Goal: Task Accomplishment & Management: Manage account settings

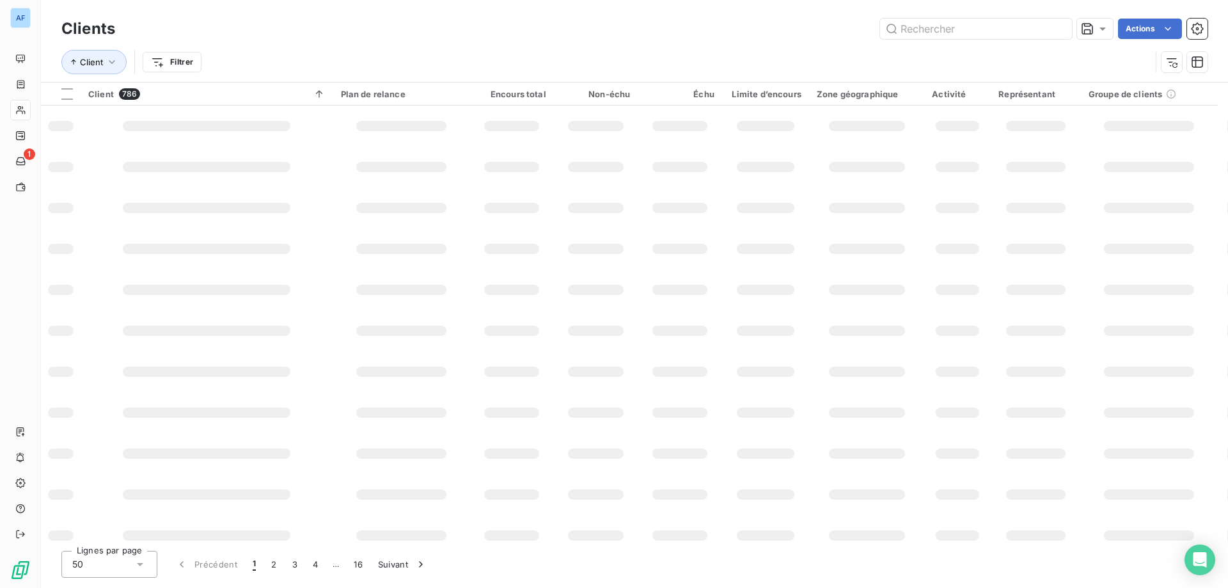
scroll to position [128, 0]
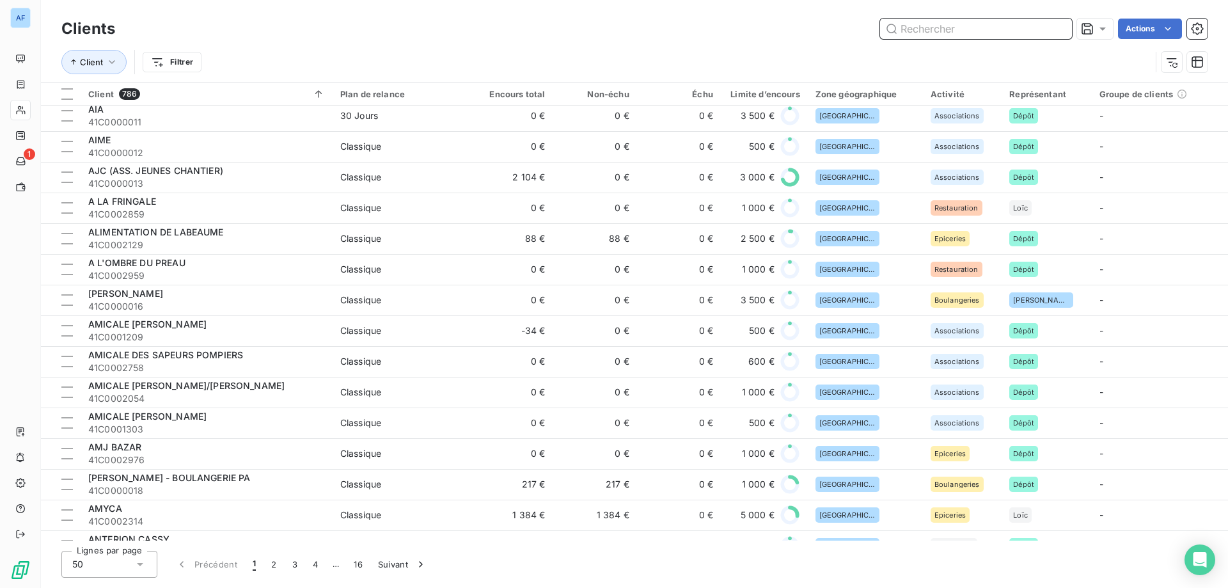
click at [944, 29] on input "text" at bounding box center [976, 29] width 192 height 20
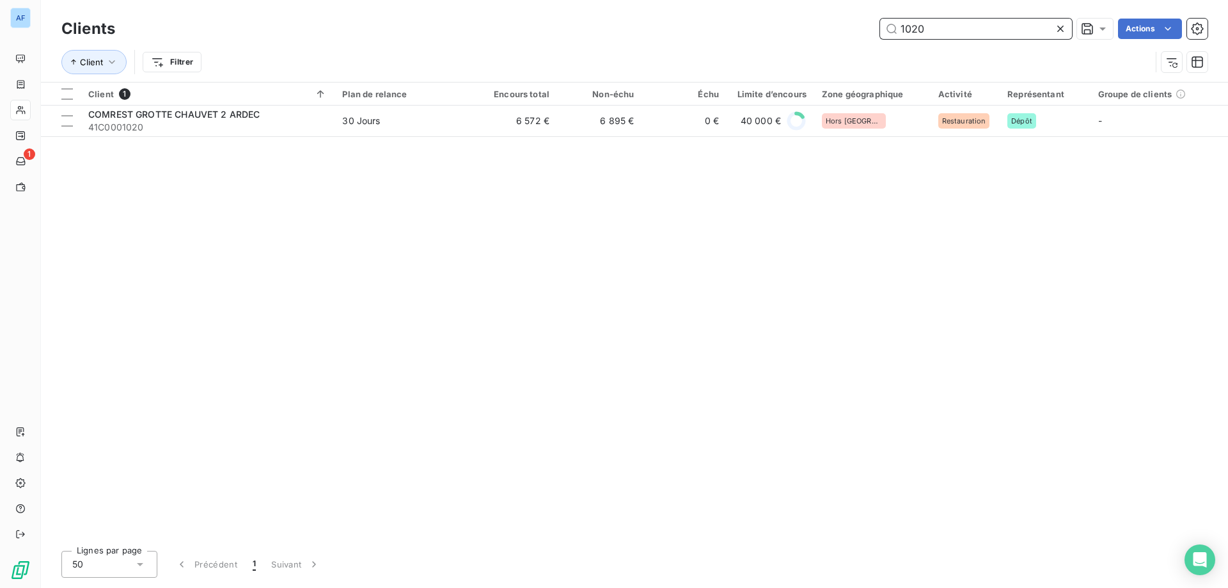
scroll to position [0, 0]
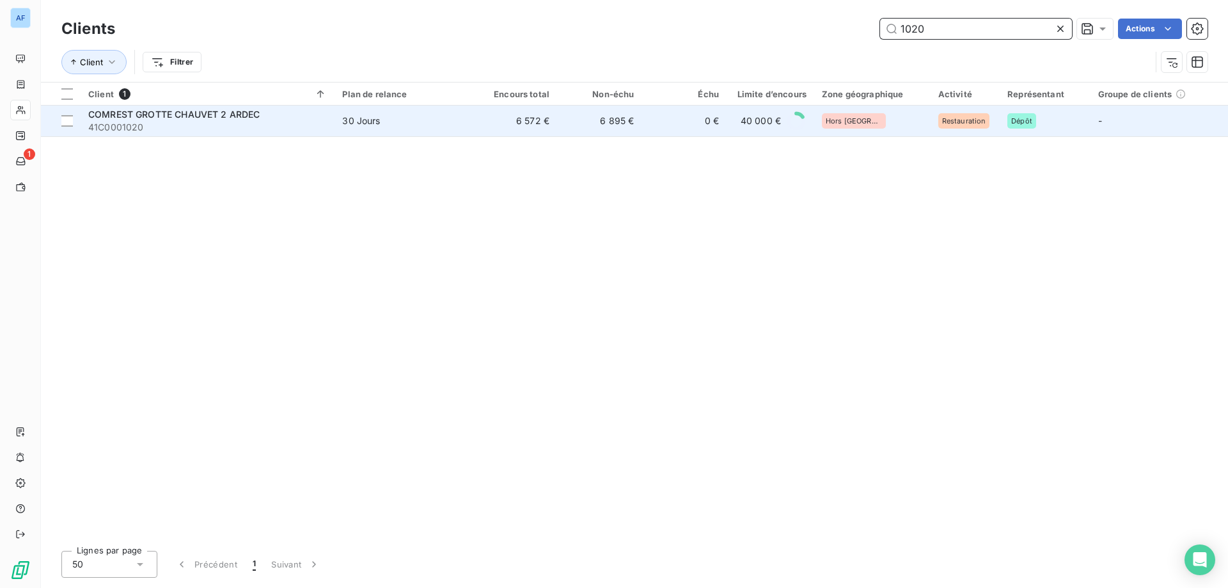
type input "1020"
click at [434, 134] on td "30 Jours" at bounding box center [402, 121] width 137 height 31
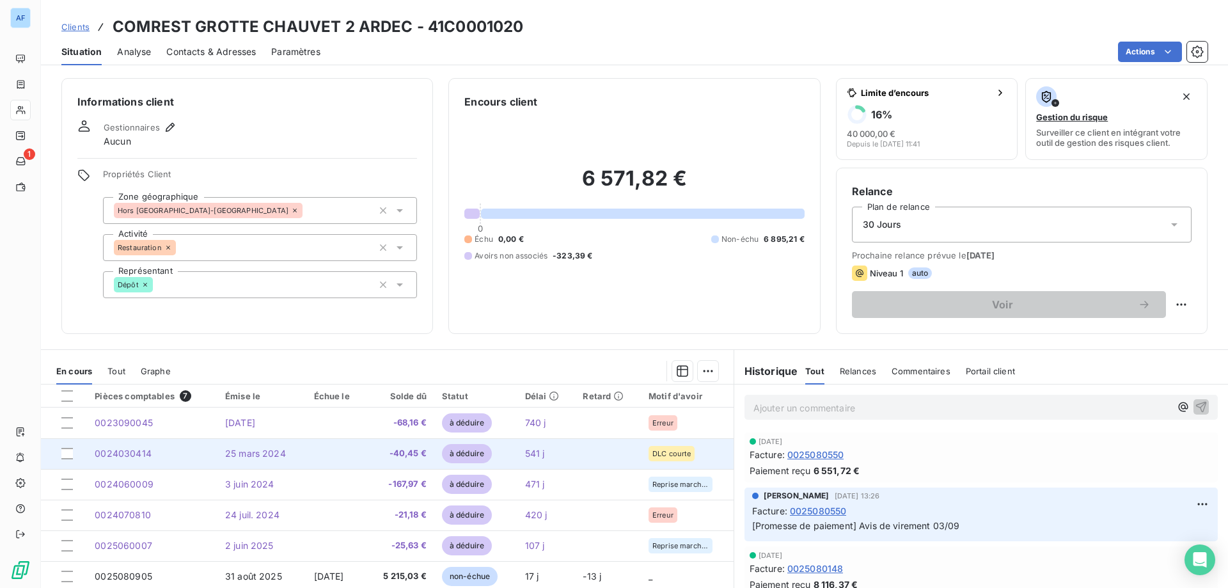
scroll to position [64, 0]
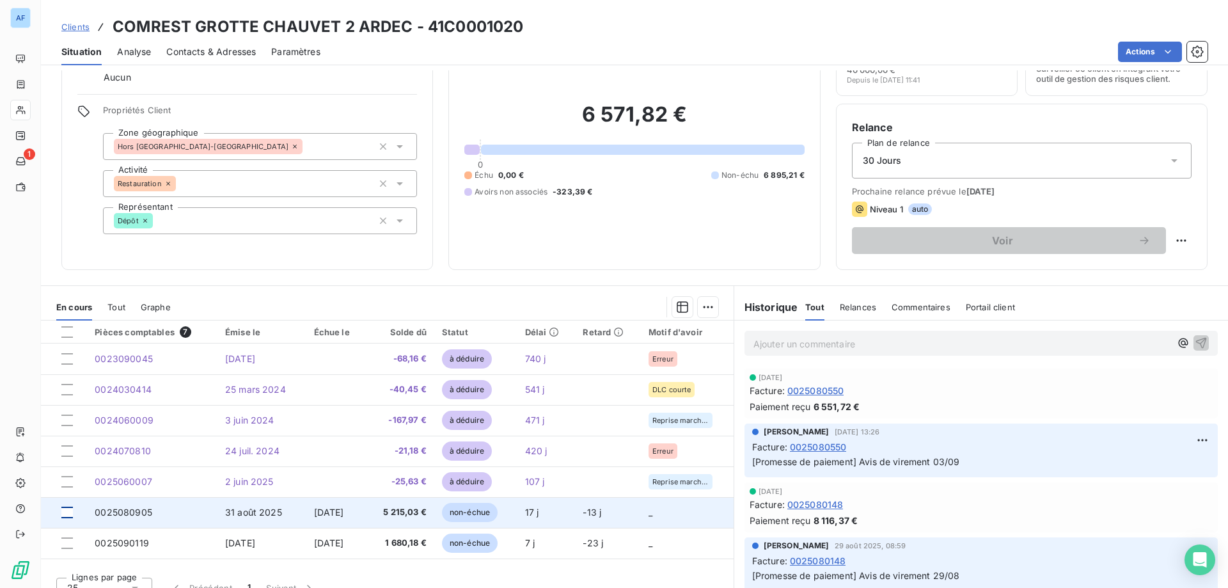
click at [64, 514] on div at bounding box center [67, 512] width 12 height 12
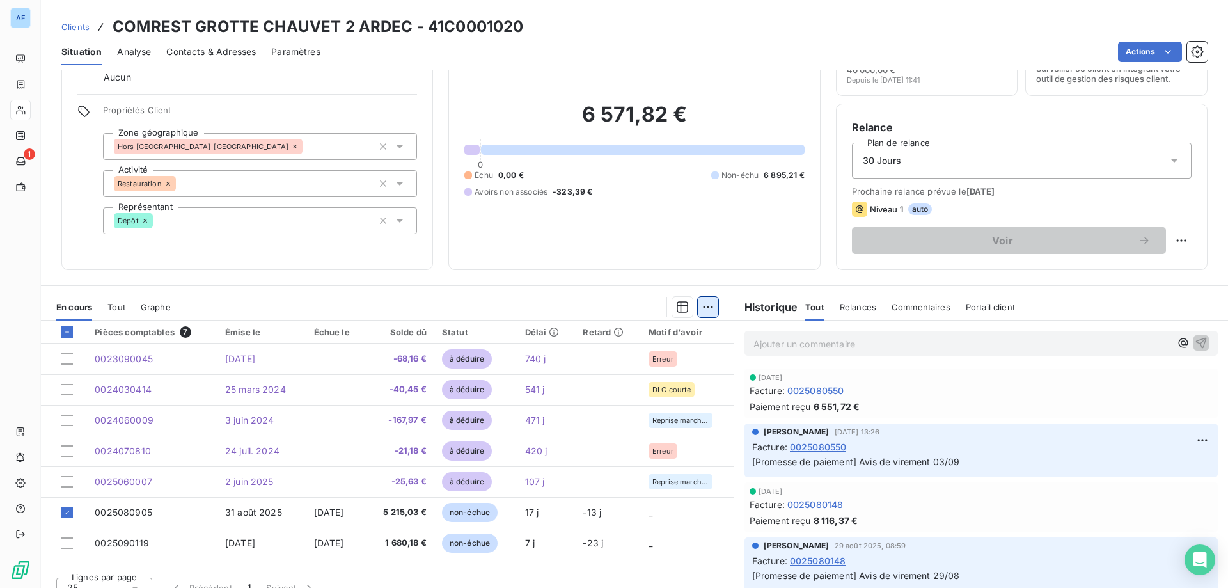
click at [695, 311] on html "AF 1 Clients COMREST GROTTE CHAUVET 2 ARDEC - 41C0001020 Situation Analyse Cont…" at bounding box center [614, 294] width 1228 height 588
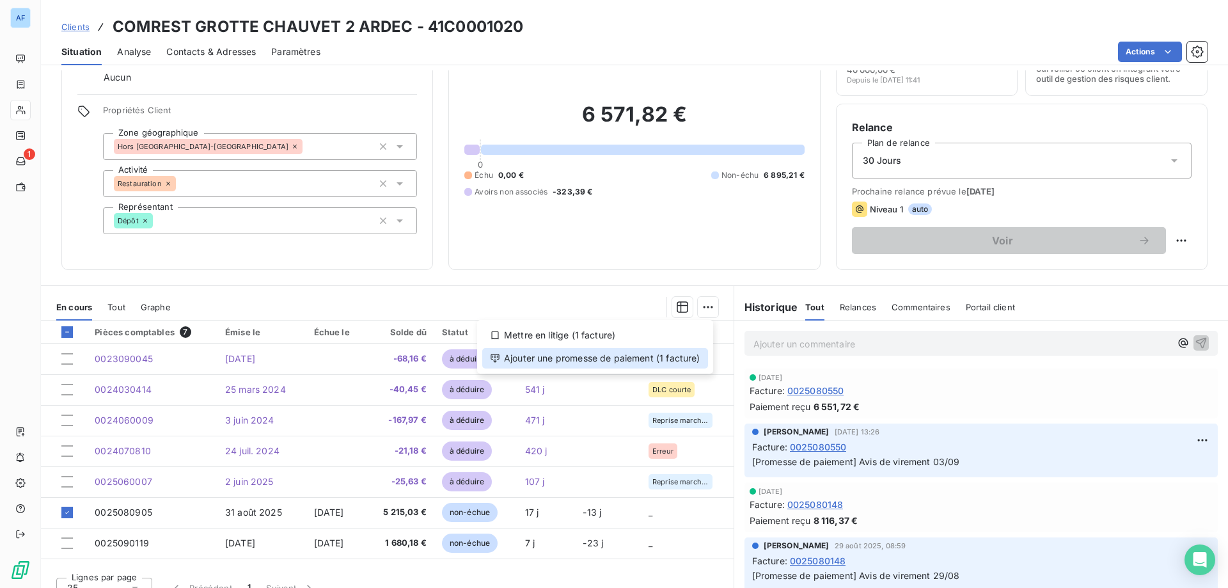
click at [678, 358] on div "Ajouter une promesse de paiement (1 facture)" at bounding box center [595, 358] width 226 height 20
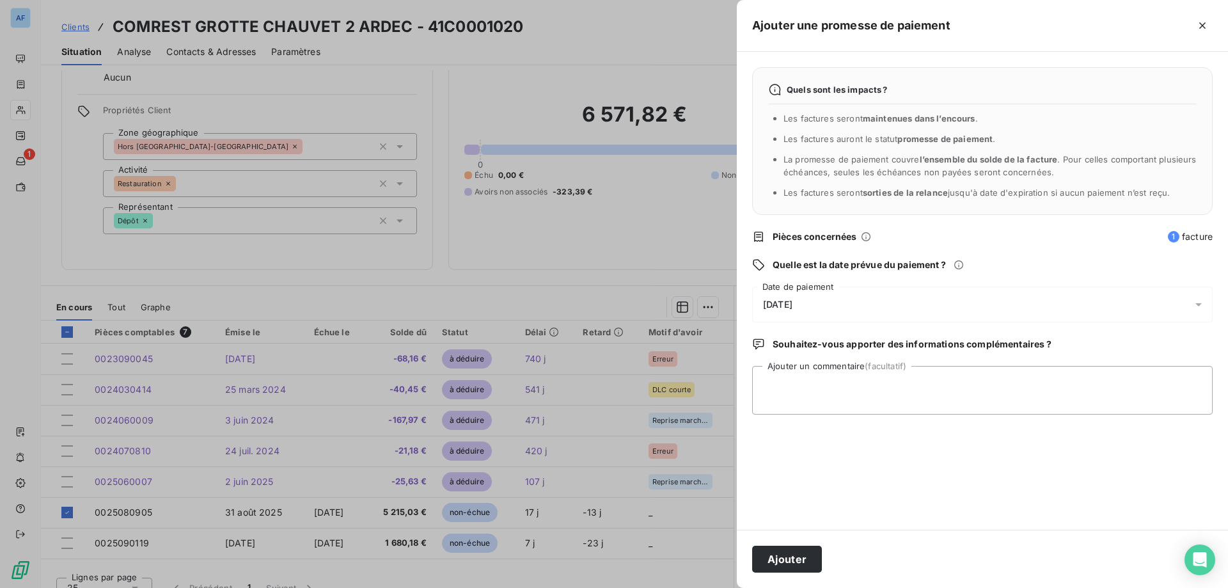
click at [829, 310] on div "[DATE]" at bounding box center [982, 304] width 460 height 36
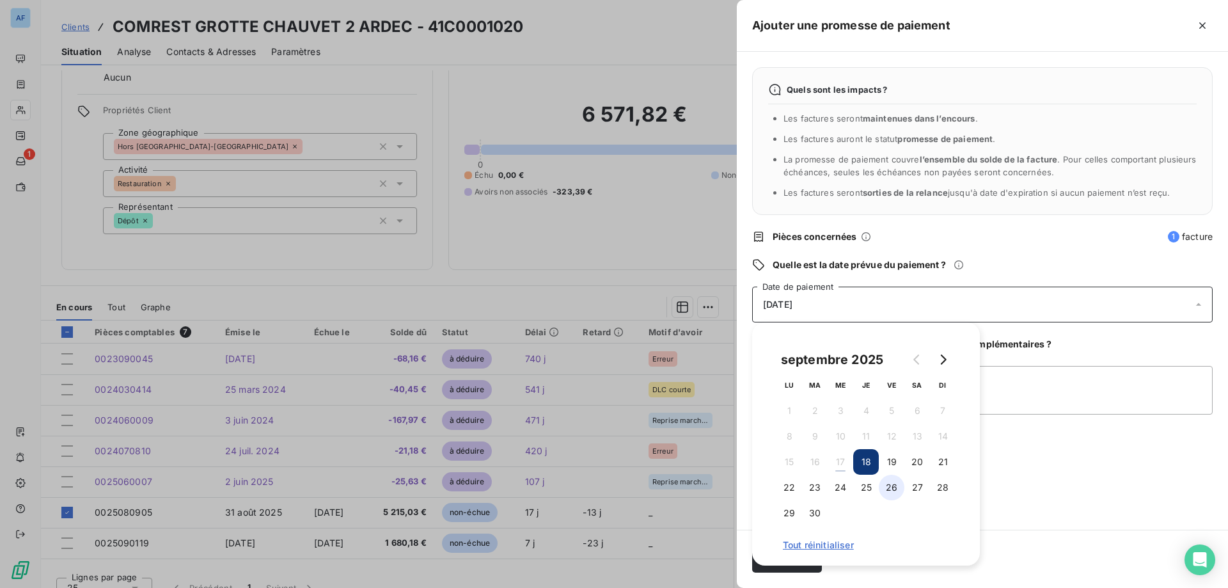
click at [900, 488] on button "26" at bounding box center [892, 487] width 26 height 26
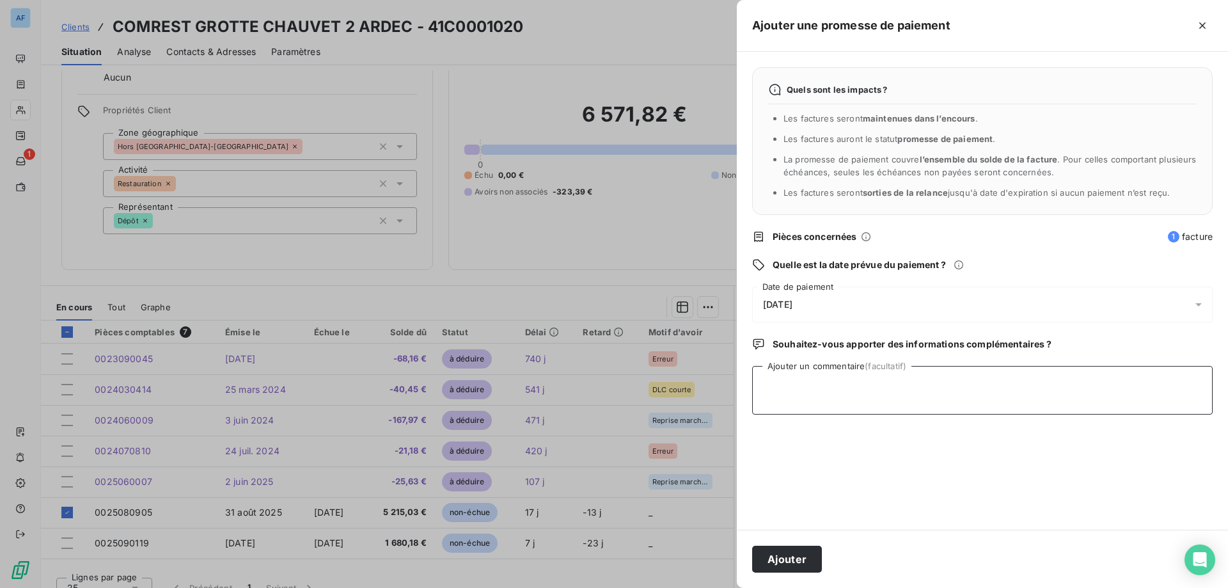
click at [1065, 390] on textarea "Ajouter un commentaire (facultatif)" at bounding box center [982, 390] width 460 height 49
drag, startPoint x: 1063, startPoint y: 391, endPoint x: 627, endPoint y: 403, distance: 436.3
click at [627, 587] on div "Ajouter une promesse de paiement Quels sont les impacts ? Les factures seront m…" at bounding box center [614, 588] width 1228 height 0
type textarea "17/09_Avis de paiement sodexo"
click at [786, 563] on button "Ajouter" at bounding box center [787, 558] width 70 height 27
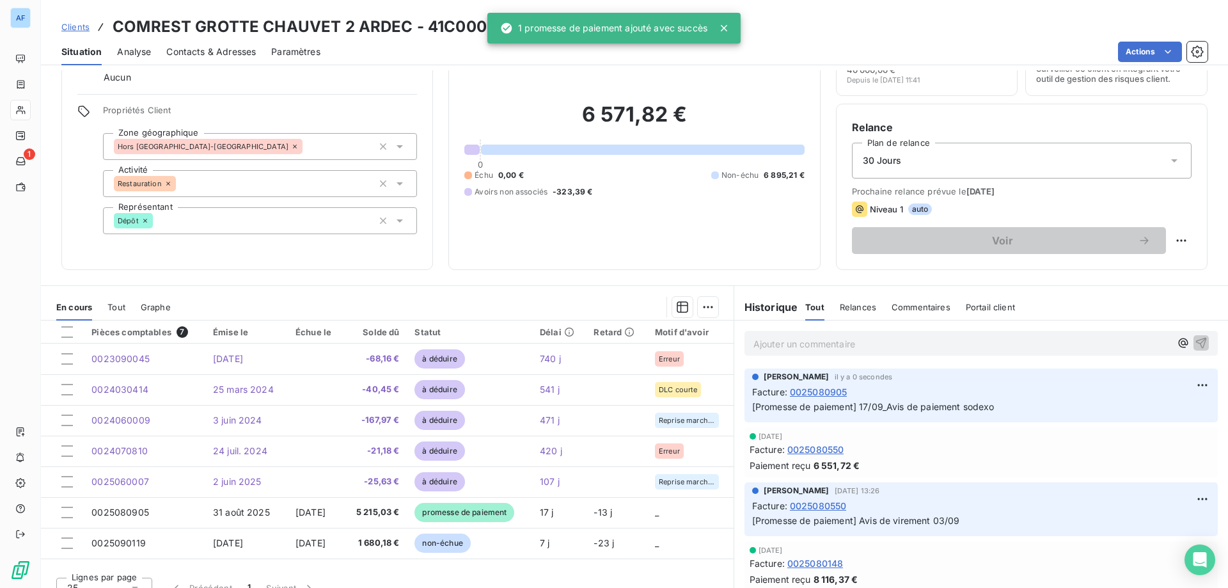
click at [76, 23] on span "Clients" at bounding box center [75, 27] width 28 height 10
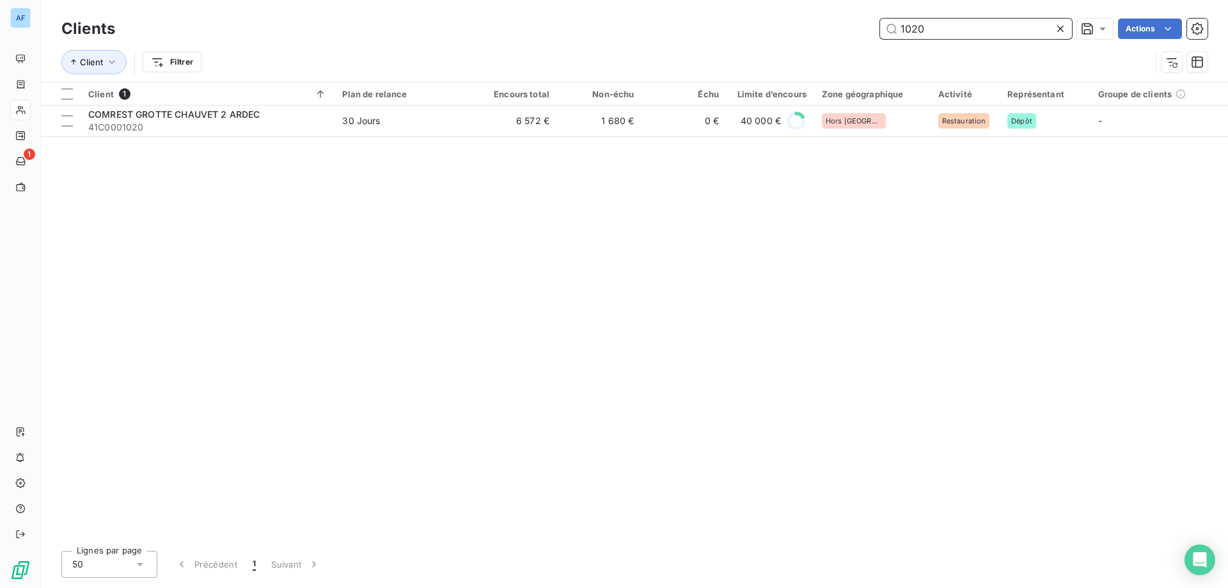
drag, startPoint x: 933, startPoint y: 30, endPoint x: 428, endPoint y: 47, distance: 505.5
click at [428, 47] on div "Clients 1020 Actions Client Filtrer" at bounding box center [634, 48] width 1146 height 67
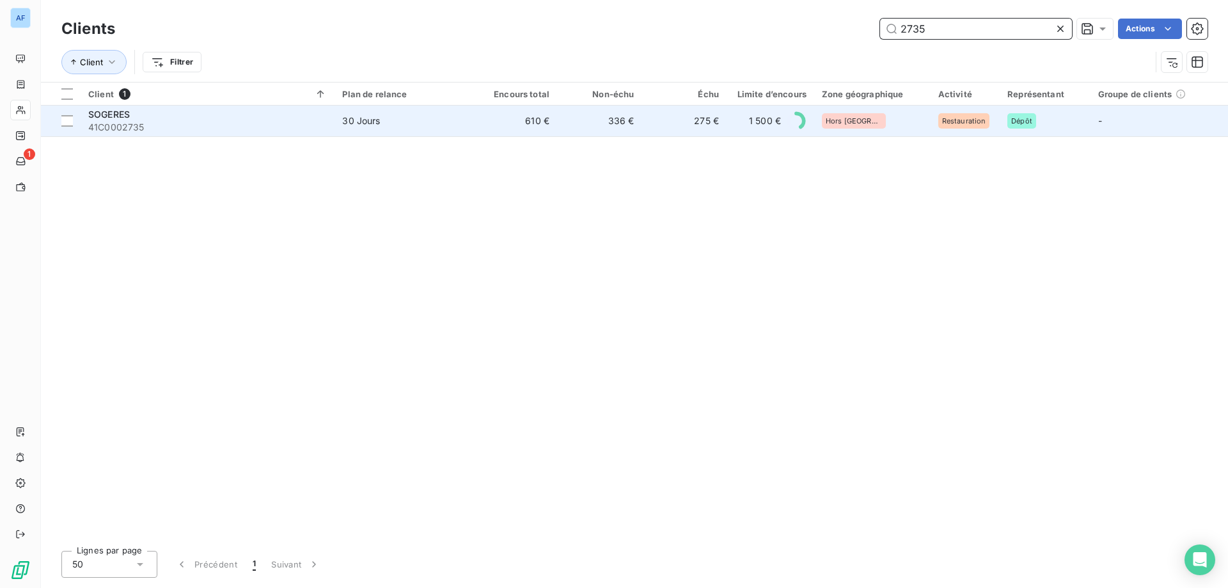
type input "2735"
click at [371, 119] on div "30 Jours" at bounding box center [361, 120] width 38 height 13
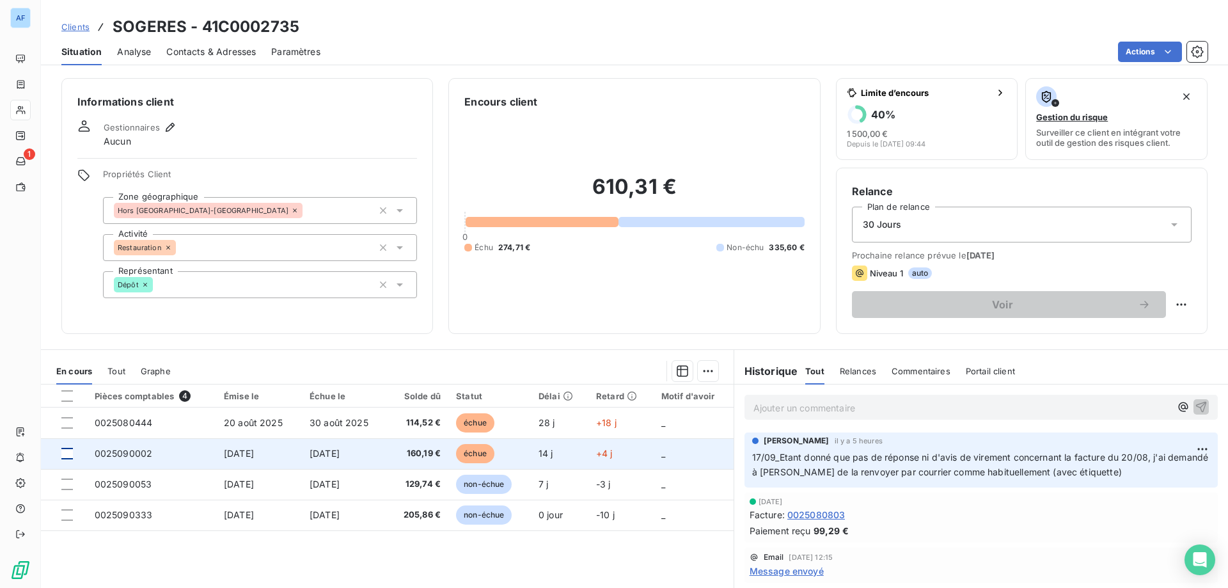
click at [69, 455] on div at bounding box center [67, 454] width 12 height 12
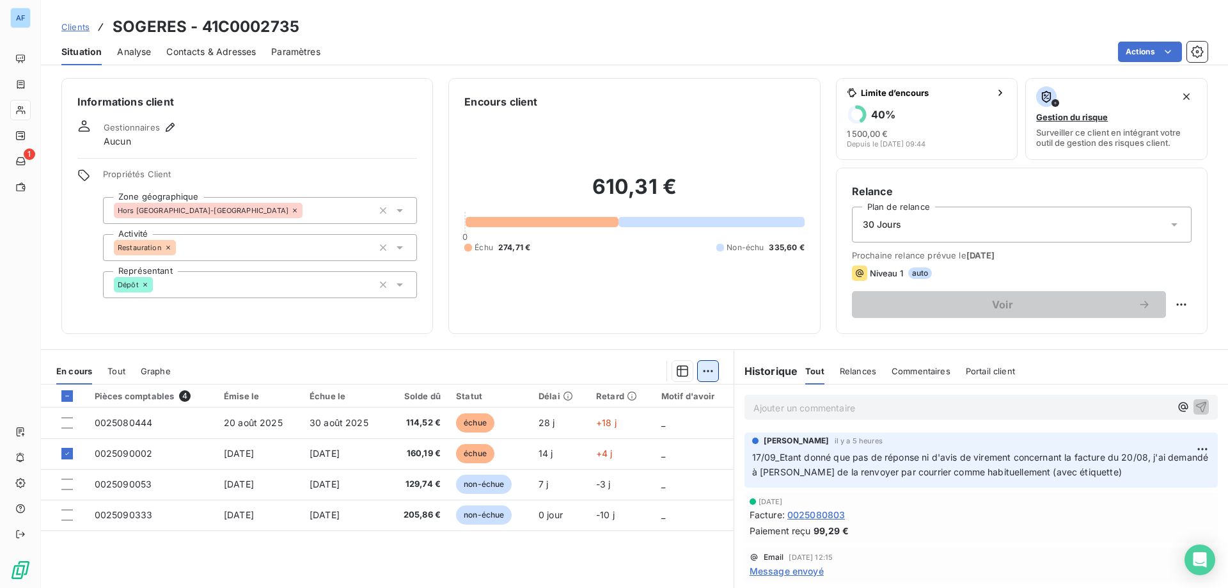
click at [707, 378] on html "AF 1 Clients SOGERES - 41C0002735 Situation Analyse Contacts & Adresses Paramèt…" at bounding box center [614, 294] width 1228 height 588
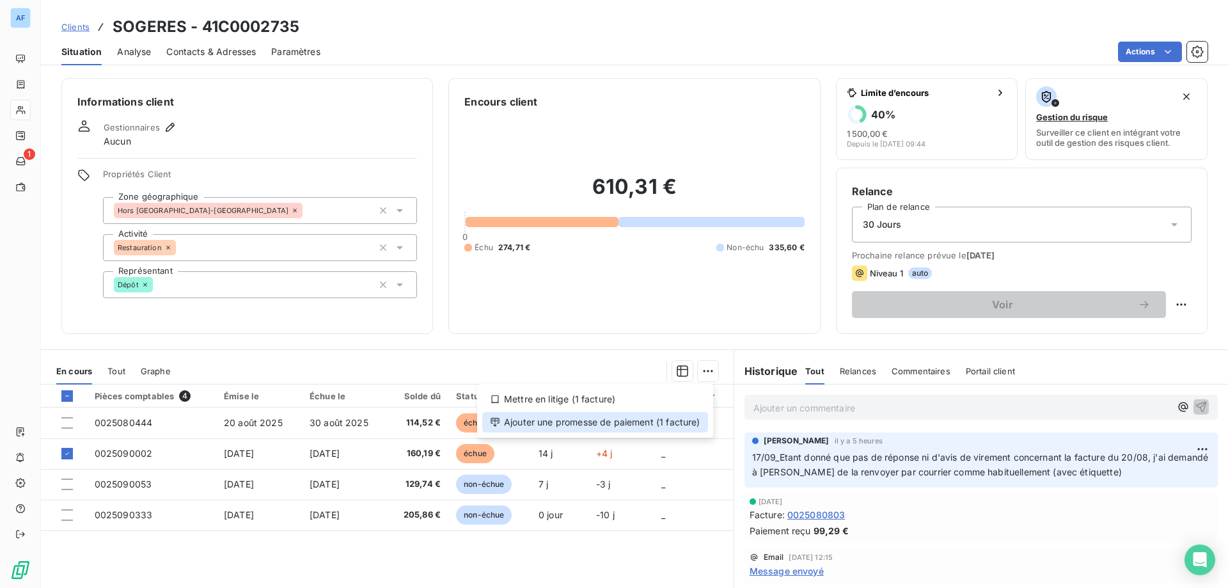
click at [689, 429] on div "Ajouter une promesse de paiement (1 facture)" at bounding box center [595, 422] width 226 height 20
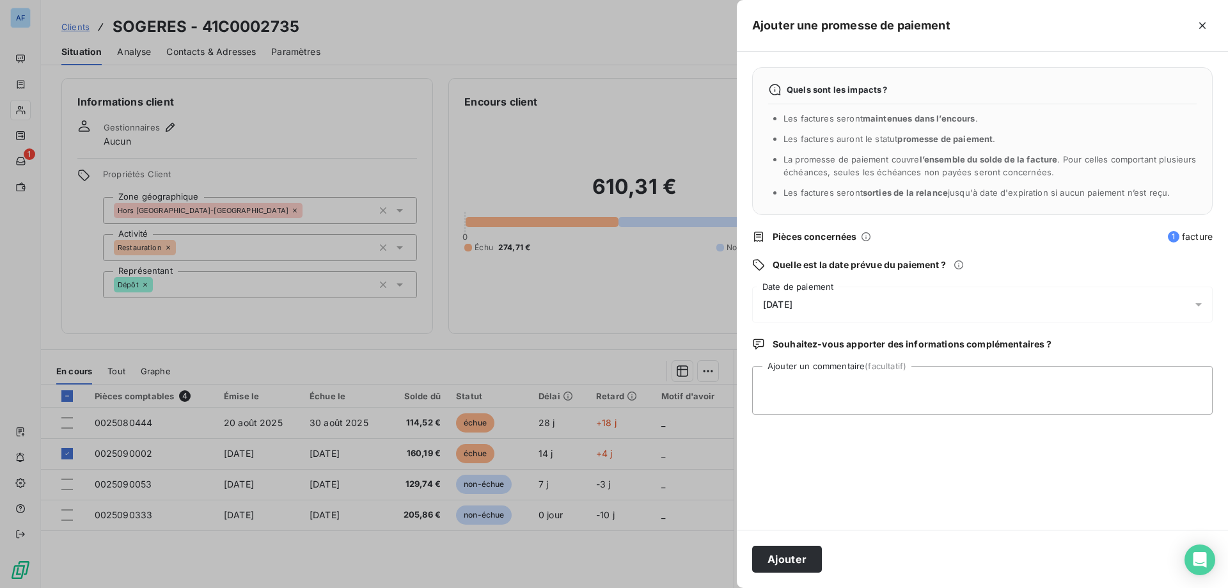
click at [845, 315] on div "[DATE]" at bounding box center [982, 304] width 460 height 36
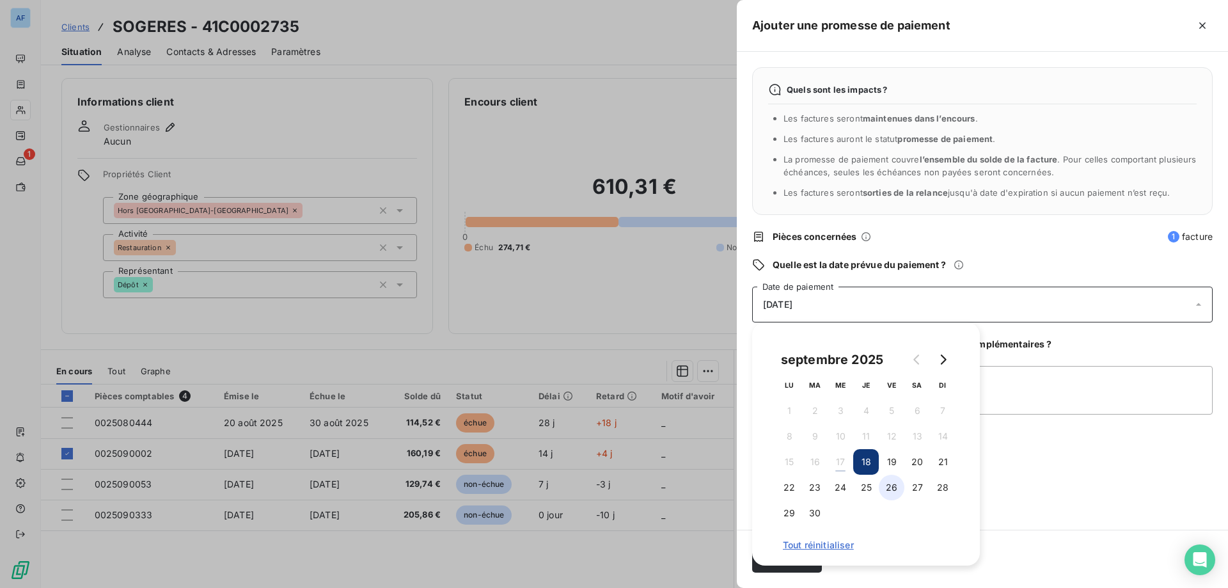
click at [890, 489] on button "26" at bounding box center [892, 487] width 26 height 26
click at [1088, 378] on textarea "Ajouter un commentaire (facultatif)" at bounding box center [982, 390] width 460 height 49
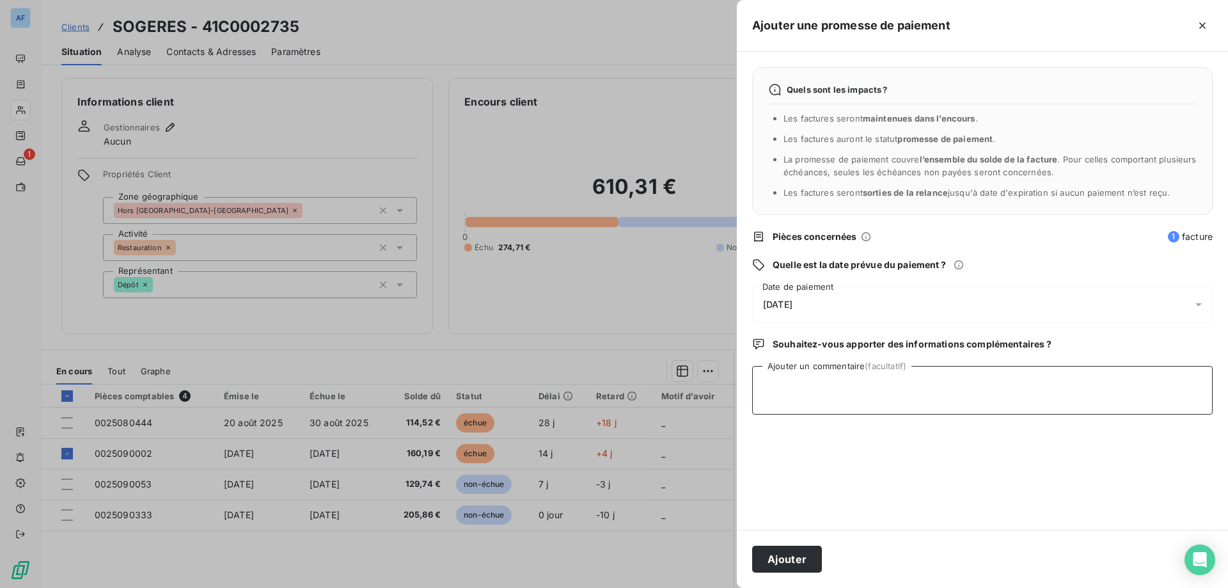
paste textarea "17/09_Avis de paiement sodexo"
type textarea "17/09_Avis de paiement sodexo"
click at [795, 562] on button "Ajouter" at bounding box center [787, 558] width 70 height 27
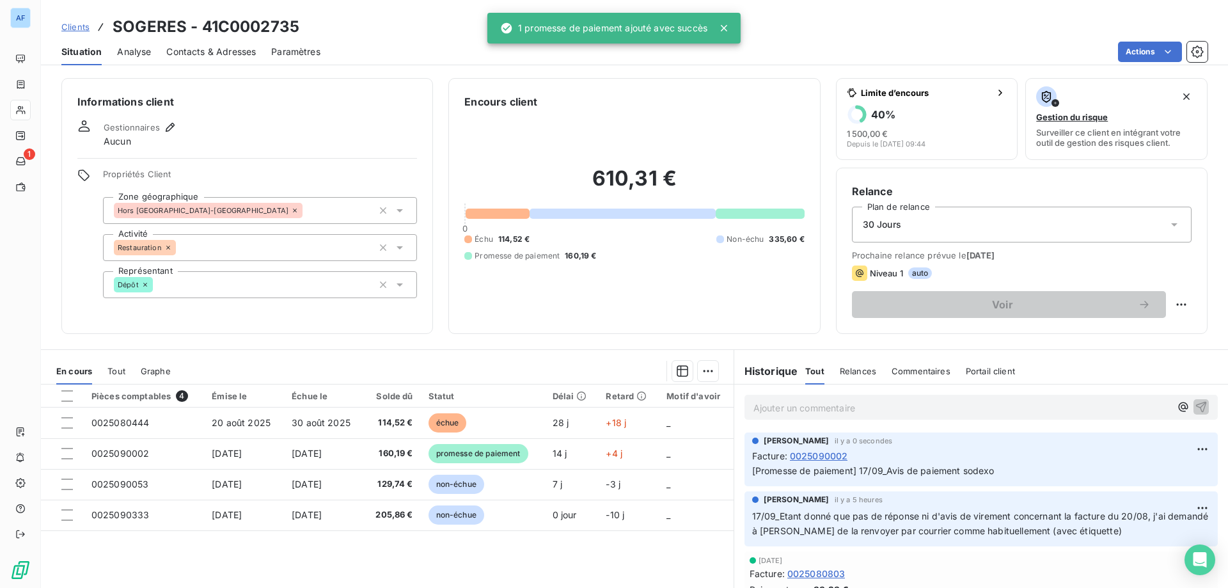
click at [76, 33] on div "Clients SOGERES - 41C0002735" at bounding box center [180, 26] width 238 height 23
click at [77, 24] on span "Clients" at bounding box center [75, 27] width 28 height 10
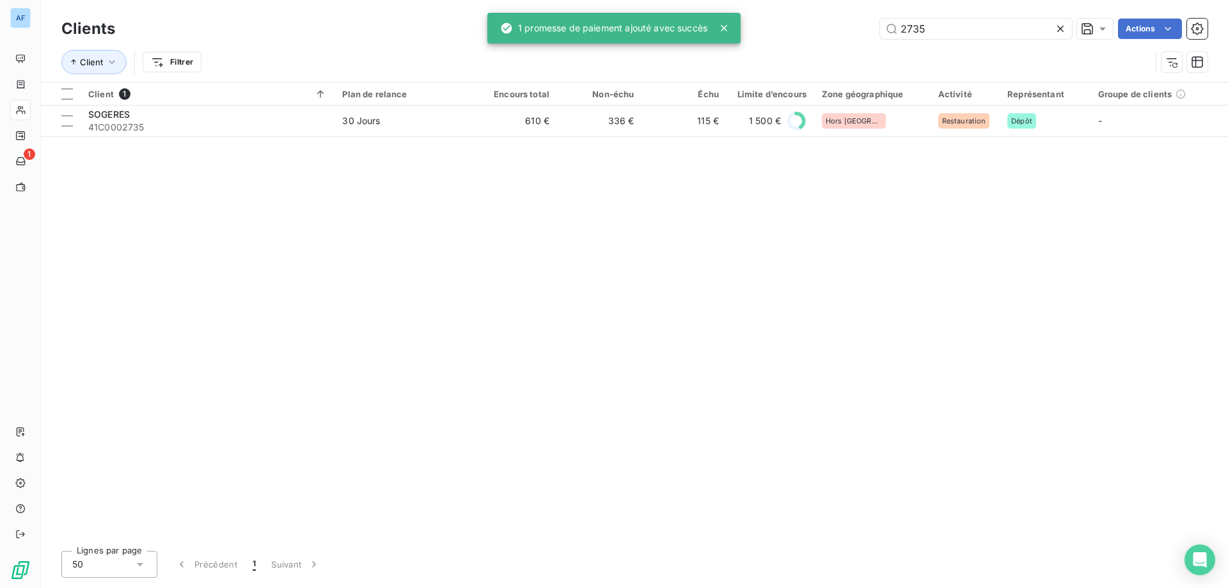
click at [1056, 32] on icon at bounding box center [1060, 28] width 13 height 13
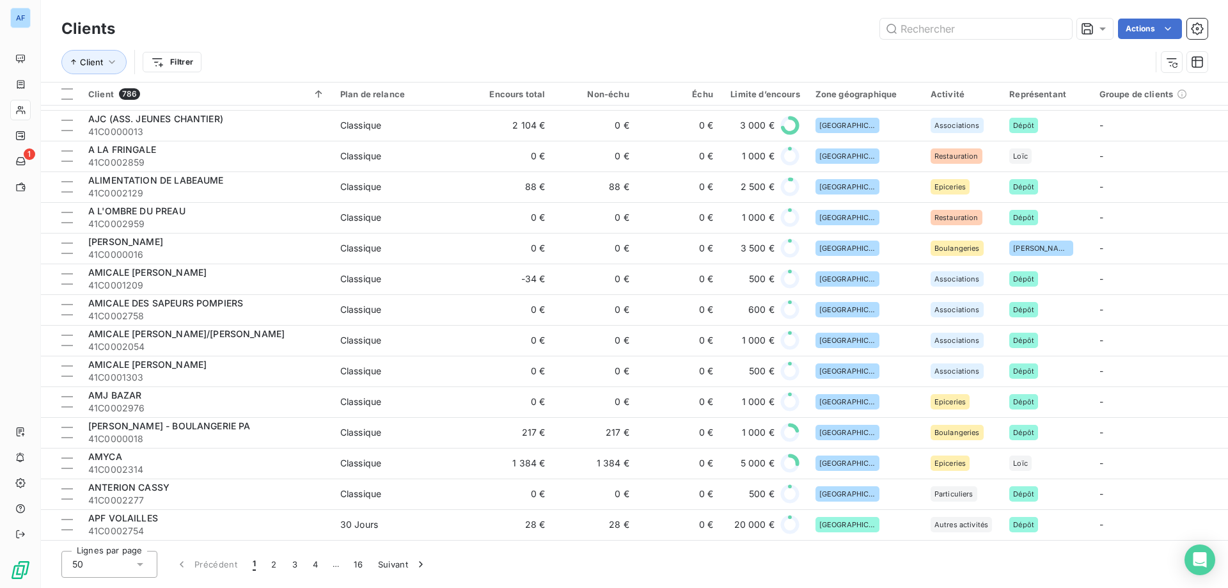
scroll to position [1101, 0]
